Goal: Find specific page/section

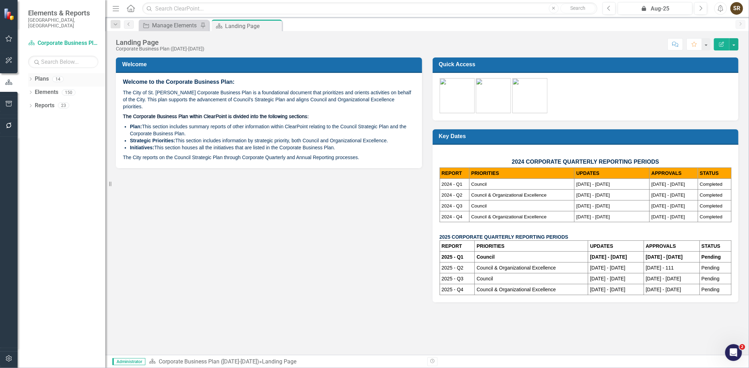
click at [28, 78] on icon "Dropdown" at bounding box center [30, 80] width 5 height 4
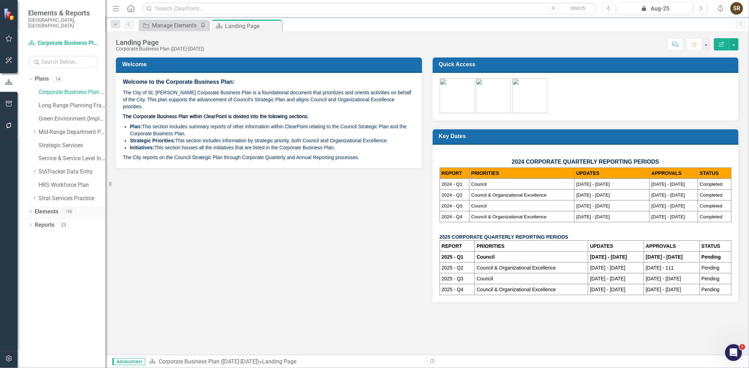
click at [32, 211] on icon "Dropdown" at bounding box center [30, 213] width 5 height 4
click at [53, 168] on link "StATracker Data Entry" at bounding box center [72, 172] width 67 height 8
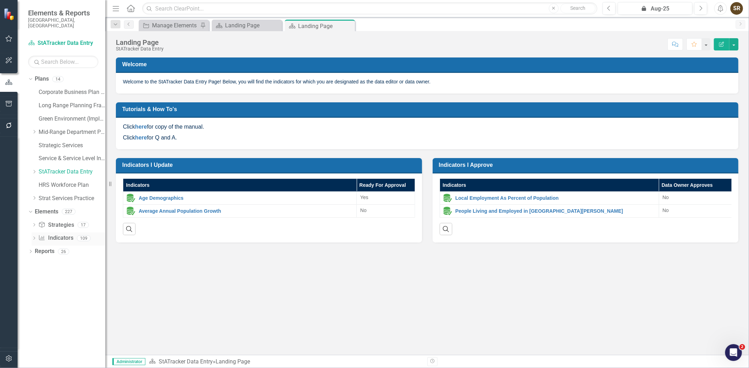
click at [59, 234] on link "Indicator Indicators" at bounding box center [55, 238] width 35 height 8
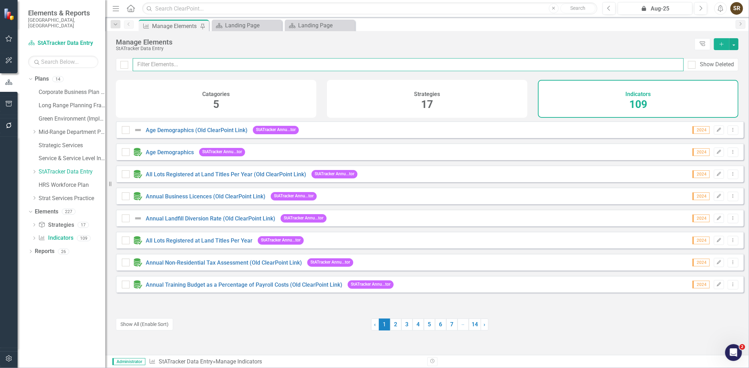
click at [177, 68] on input "text" at bounding box center [408, 64] width 551 height 13
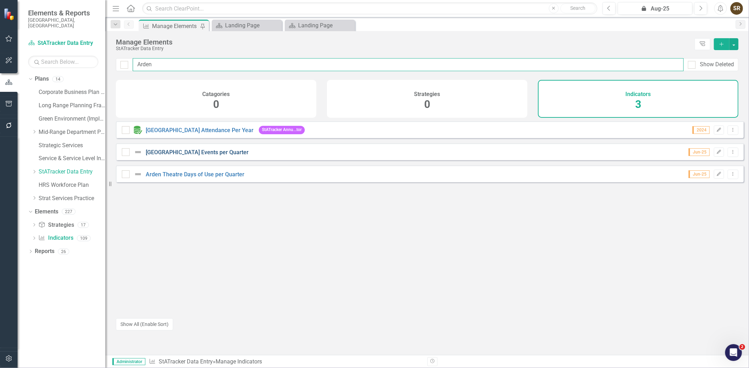
type input "Arden"
click at [211, 156] on link "[GEOGRAPHIC_DATA] Events per Quarter" at bounding box center [197, 152] width 103 height 7
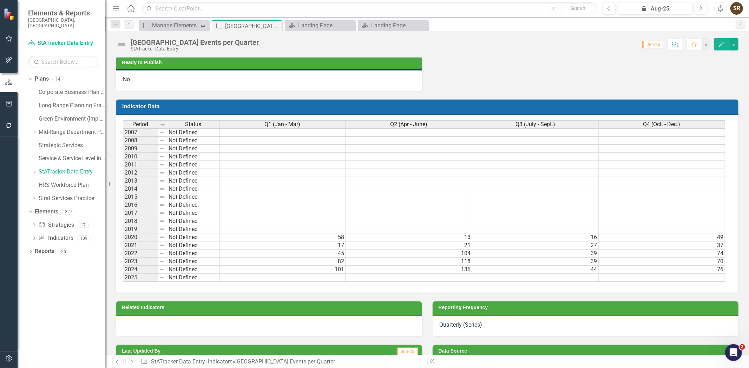
scroll to position [0, 4]
